Goal: Transaction & Acquisition: Purchase product/service

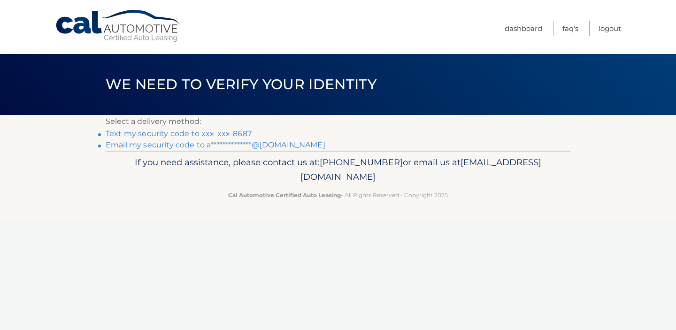
click at [217, 136] on link "Text my security code to xxx-xxx-8687" at bounding box center [179, 133] width 146 height 9
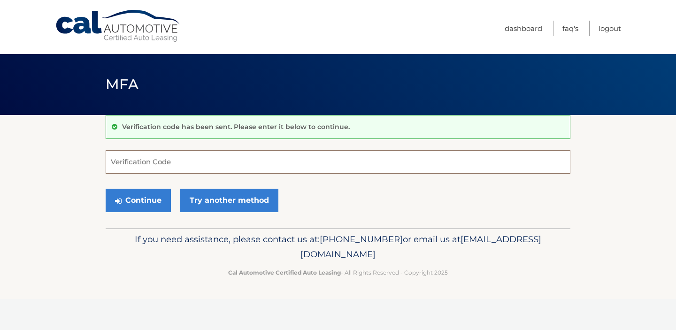
click at [201, 162] on input "Verification Code" at bounding box center [338, 161] width 465 height 23
type input "919685"
click at [153, 206] on button "Continue" at bounding box center [138, 200] width 65 height 23
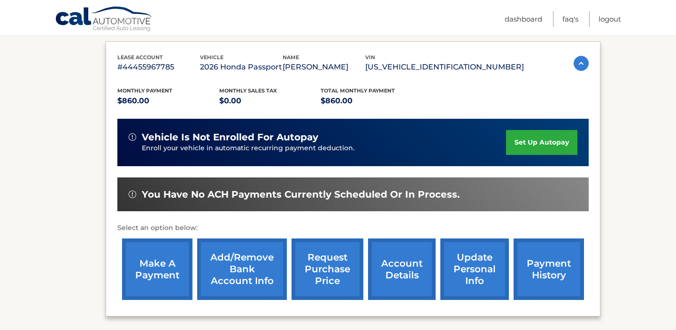
scroll to position [154, 0]
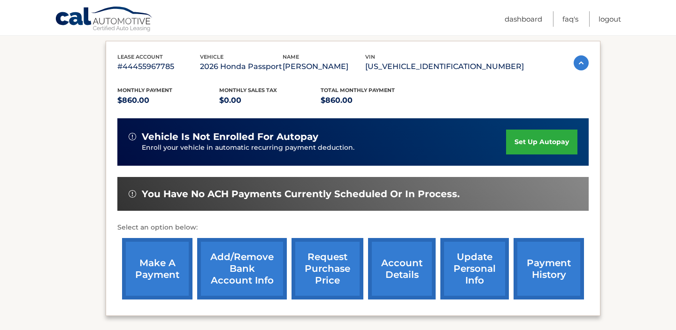
click at [171, 266] on link "make a payment" at bounding box center [157, 269] width 70 height 62
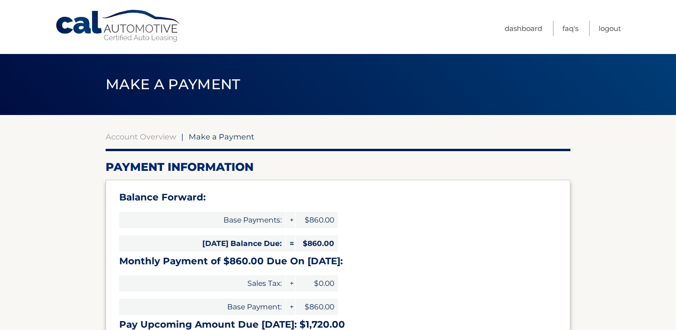
select select "YTEwODMxM2QtYWE3Ny00MWViLTllYWMtMTdiNmEzY2VkMjUw"
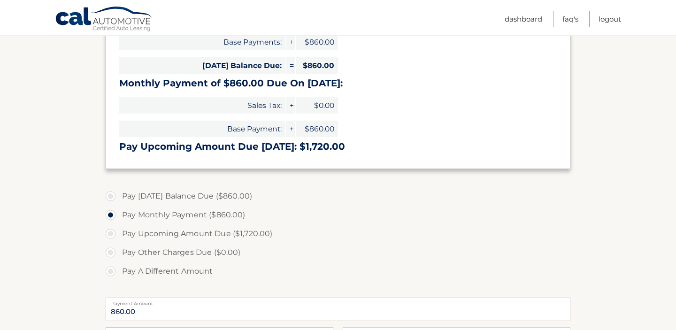
scroll to position [187, 0]
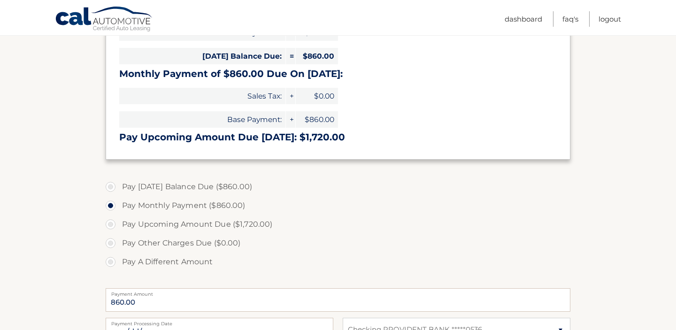
click at [109, 188] on label "Pay Today's Balance Due ($860.00)" at bounding box center [338, 187] width 465 height 19
click at [109, 188] on input "Pay Today's Balance Due ($860.00)" at bounding box center [113, 185] width 9 height 15
radio input "true"
click at [110, 202] on label "Pay Monthly Payment ($860.00)" at bounding box center [338, 205] width 465 height 19
click at [110, 202] on input "Pay Monthly Payment ($860.00)" at bounding box center [113, 203] width 9 height 15
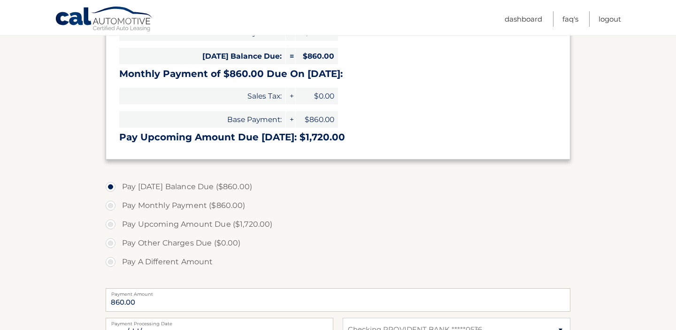
radio input "true"
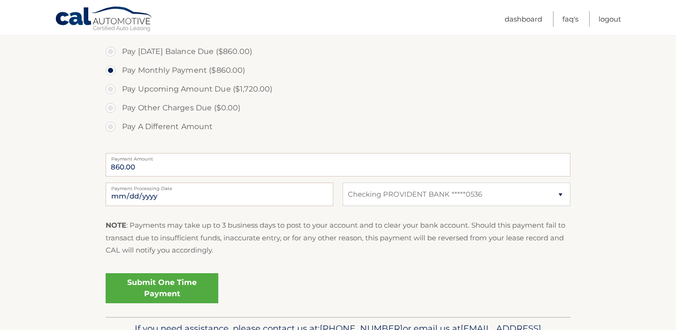
scroll to position [323, 0]
click at [166, 286] on link "Submit One Time Payment" at bounding box center [162, 288] width 113 height 30
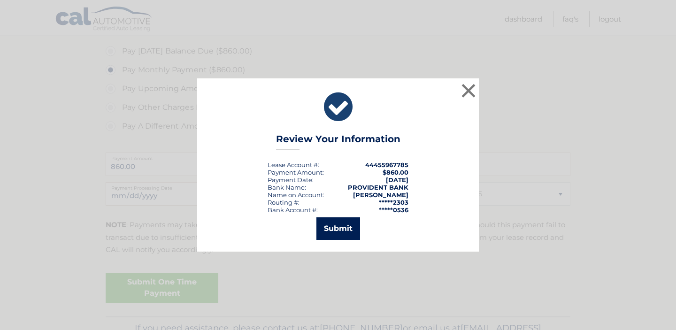
click at [332, 226] on button "Submit" at bounding box center [339, 228] width 44 height 23
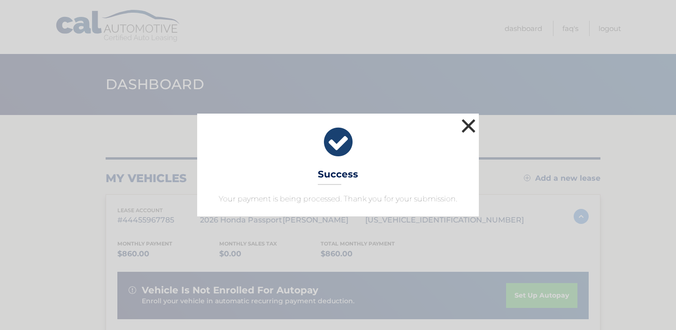
click at [465, 129] on button "×" at bounding box center [468, 125] width 19 height 19
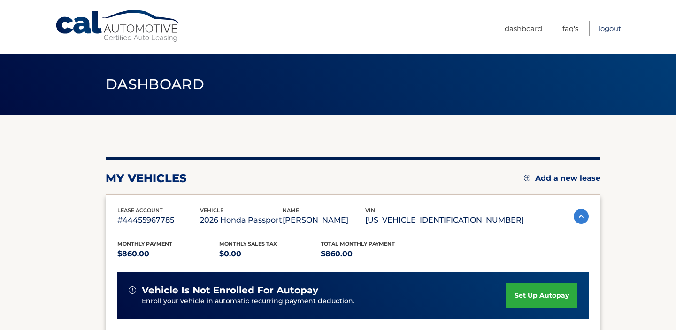
click at [614, 27] on link "Logout" at bounding box center [610, 28] width 23 height 15
